Goal: Transaction & Acquisition: Book appointment/travel/reservation

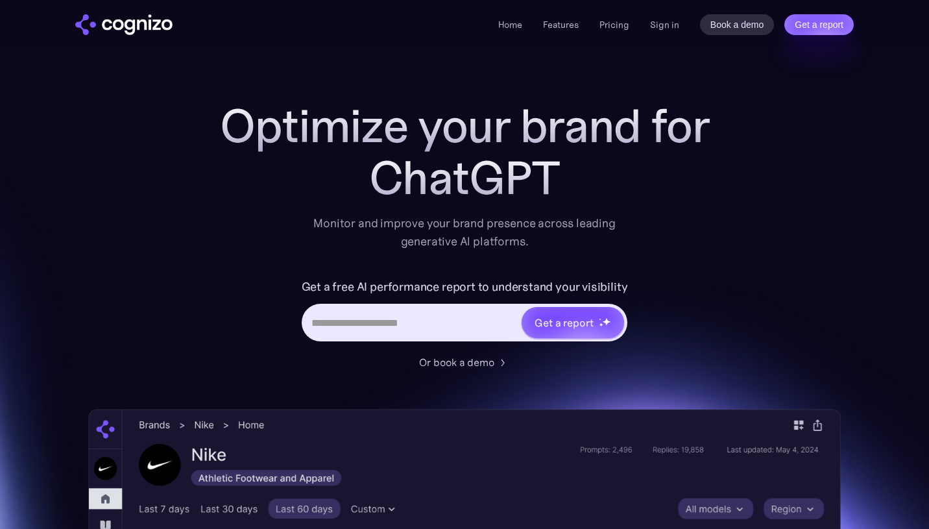
click at [363, 330] on input "Hero URL Input Form" at bounding box center [412, 322] width 217 height 25
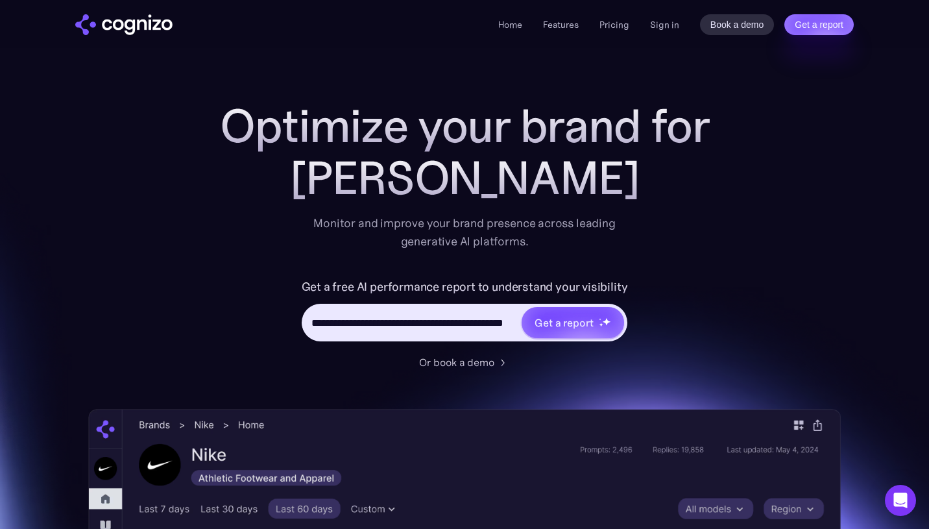
scroll to position [0, 55]
drag, startPoint x: 423, startPoint y: 323, endPoint x: 532, endPoint y: 328, distance: 109.8
click at [532, 328] on div "**********" at bounding box center [465, 323] width 326 height 38
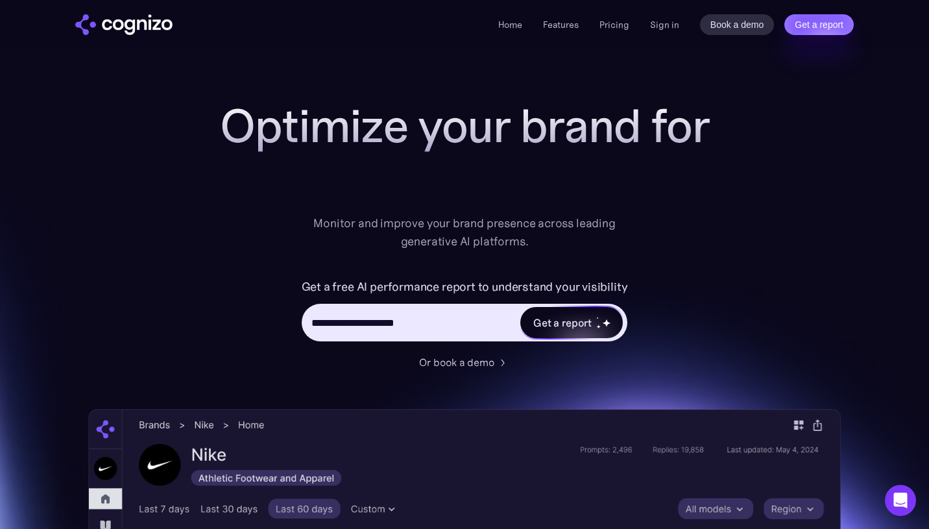
scroll to position [0, 0]
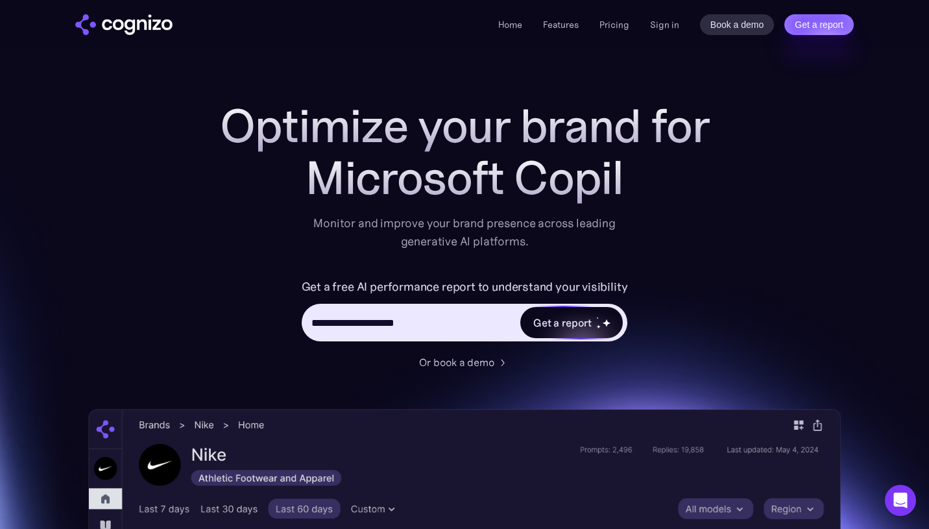
type input "**********"
click at [568, 325] on div "Get a report" at bounding box center [563, 323] width 58 height 16
type input "**********"
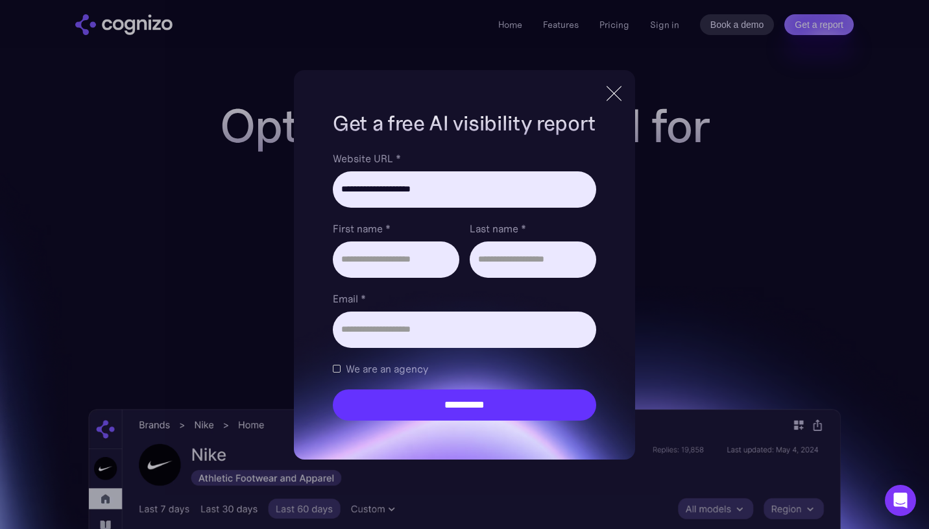
click at [613, 96] on div at bounding box center [614, 93] width 21 height 23
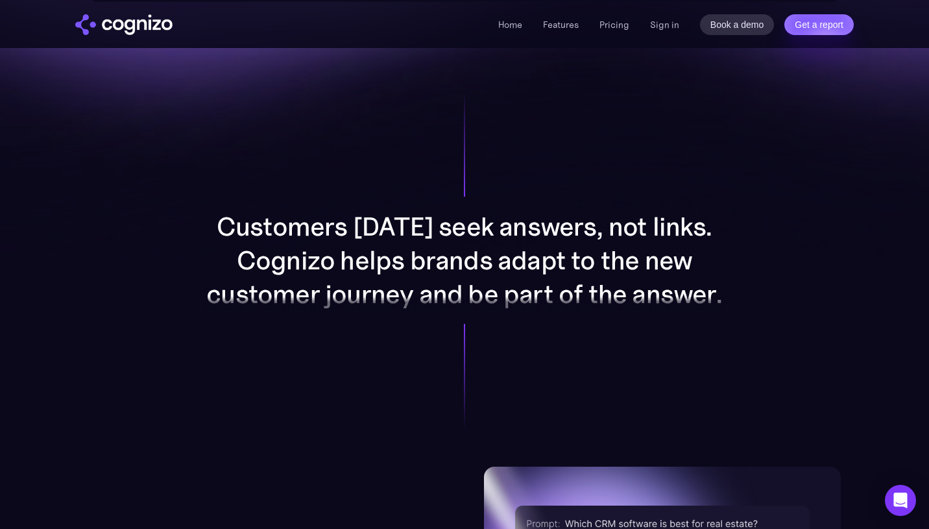
scroll to position [1000, 0]
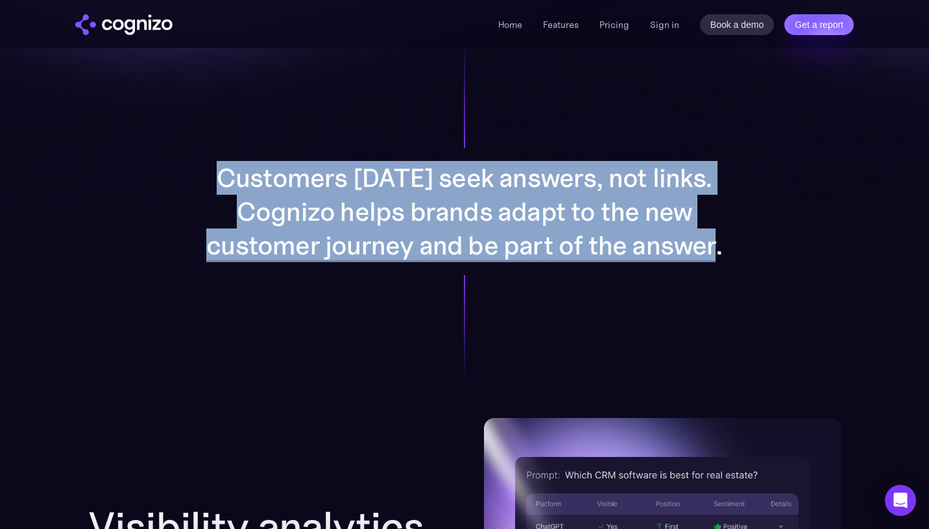
drag, startPoint x: 230, startPoint y: 171, endPoint x: 730, endPoint y: 247, distance: 505.5
click at [730, 247] on div "Customers [DATE] seek answers, not links. Cognizo helps brands adapt to the new…" at bounding box center [465, 211] width 672 height 413
copy p "Customers [DATE] seek answers, not links. Cognizo helps brands adapt to the new…"
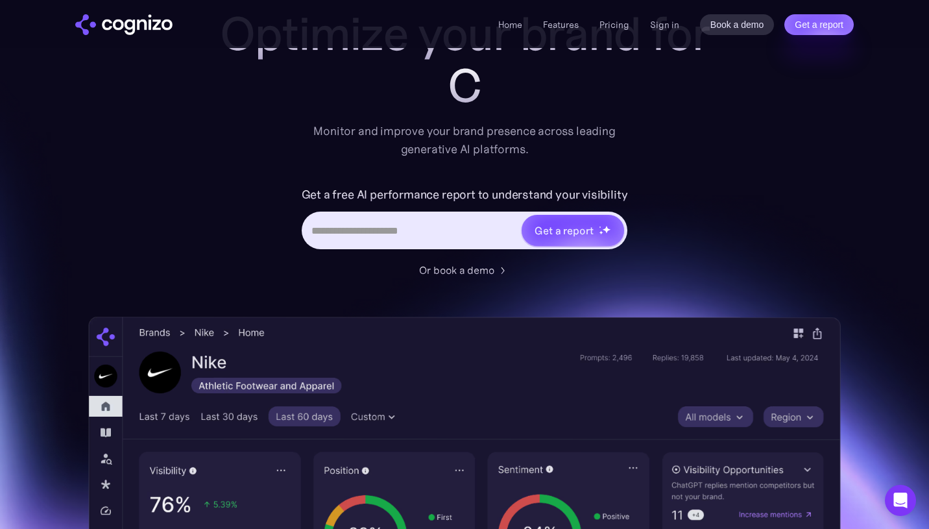
scroll to position [0, 0]
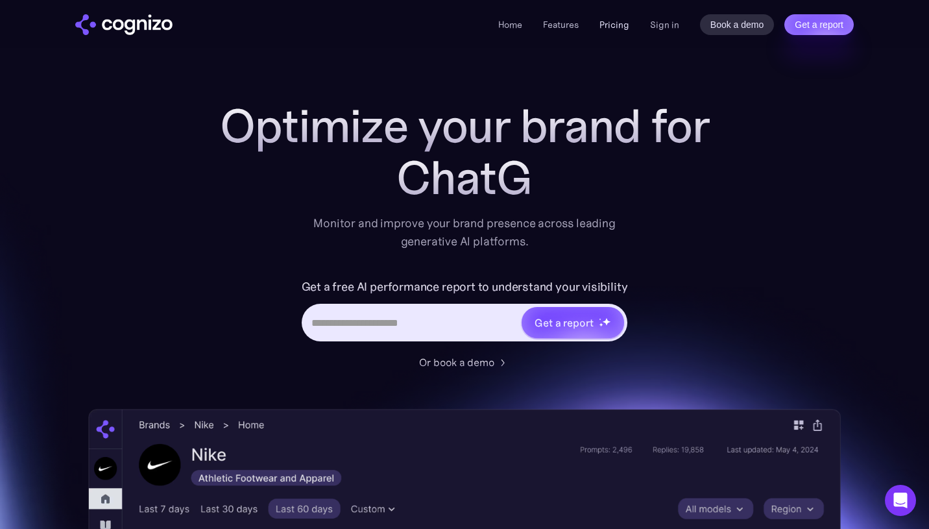
click at [624, 21] on link "Pricing" at bounding box center [615, 25] width 30 height 12
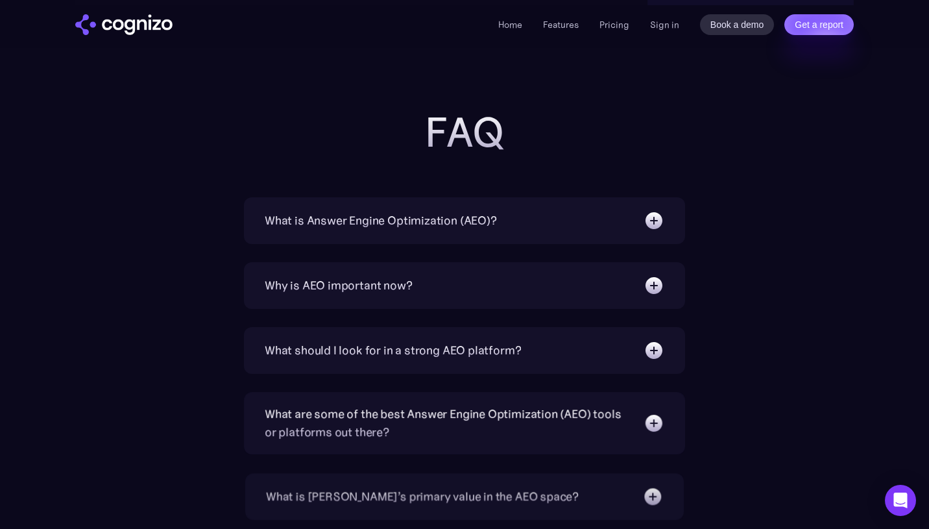
scroll to position [2850, 0]
click at [546, 222] on div "What is Answer Engine Optimization (AEO)?" at bounding box center [465, 220] width 400 height 21
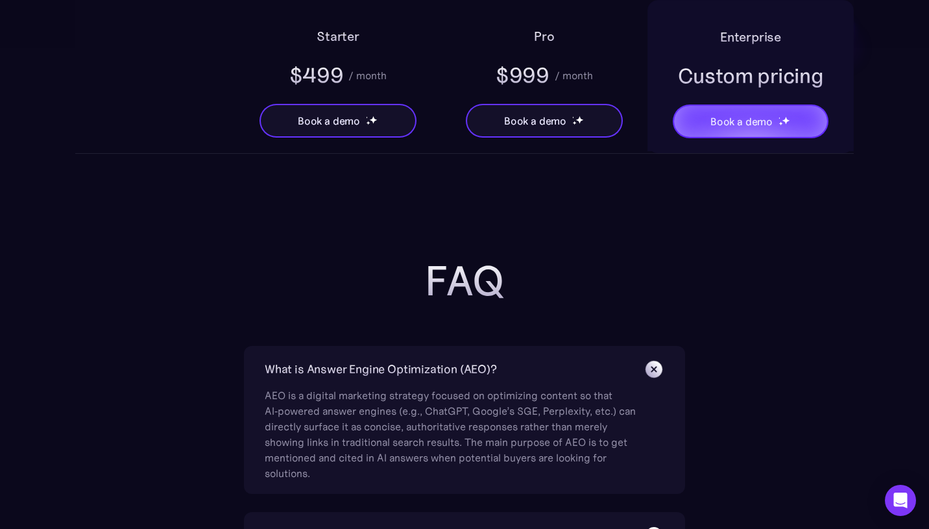
scroll to position [2696, 0]
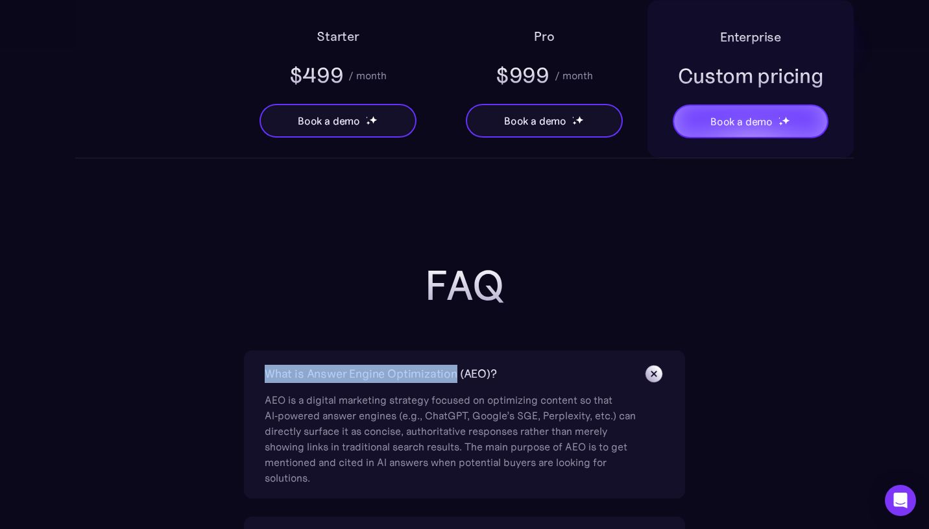
drag, startPoint x: 260, startPoint y: 372, endPoint x: 457, endPoint y: 369, distance: 196.7
click at [457, 369] on div "What is Answer Engine Optimization (AEO)? AEO is a digital marketing strategy f…" at bounding box center [464, 424] width 441 height 148
copy div "What is Answer Engine Optimization"
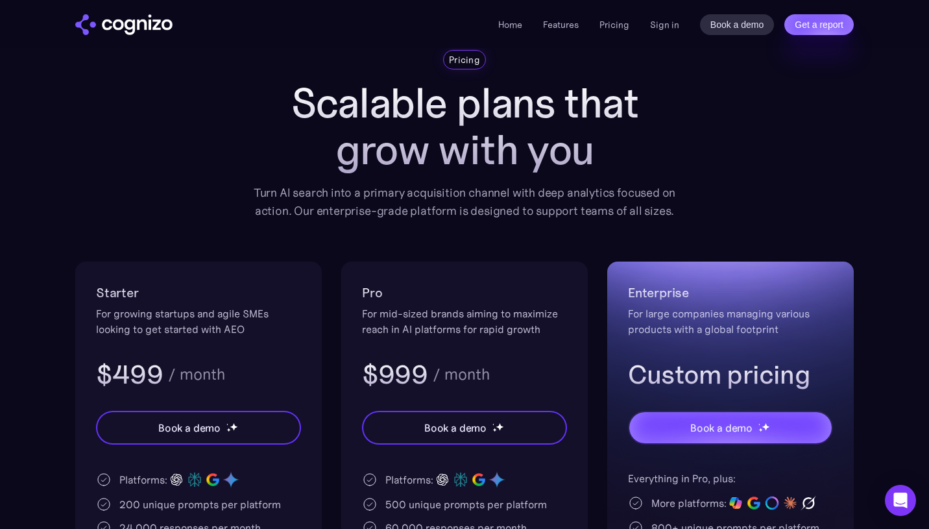
scroll to position [156, 0]
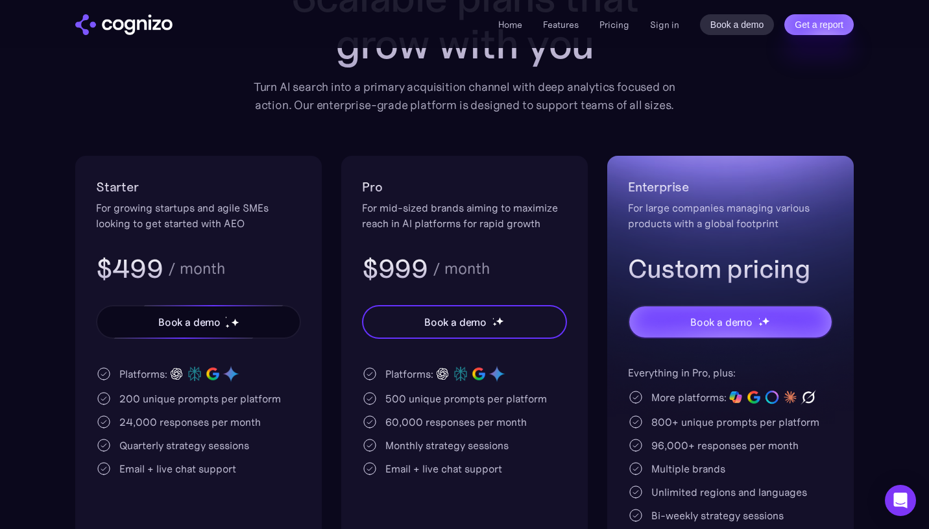
click at [236, 324] on img at bounding box center [235, 322] width 8 height 8
